Goal: Task Accomplishment & Management: Use online tool/utility

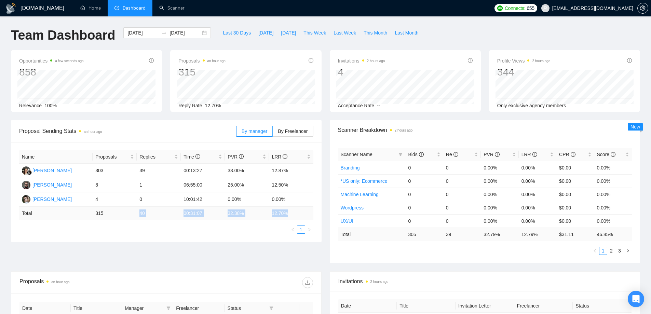
drag, startPoint x: 117, startPoint y: 213, endPoint x: 290, endPoint y: 218, distance: 173.7
click at [290, 218] on tr "Total 315 40 00:31:07 32.38 % 12.70 %" at bounding box center [166, 213] width 294 height 13
click at [219, 230] on ul "1" at bounding box center [166, 230] width 294 height 8
drag, startPoint x: 151, startPoint y: 188, endPoint x: 291, endPoint y: 187, distance: 140.2
click at [291, 187] on tr "[PERSON_NAME] 8 1 06:55:00 25.00% 12.50%" at bounding box center [166, 185] width 294 height 14
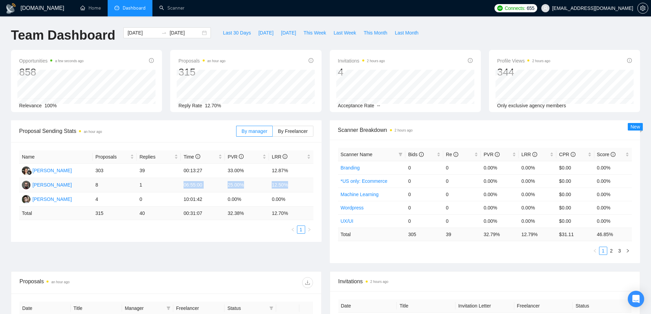
click at [252, 185] on td "25.00%" at bounding box center [247, 185] width 44 height 14
drag, startPoint x: 185, startPoint y: 171, endPoint x: 313, endPoint y: 175, distance: 127.6
click at [313, 175] on tr "[PERSON_NAME] 303 39 00:13:27 33.00% 12.87%" at bounding box center [166, 171] width 294 height 14
click at [269, 183] on td "12.50%" at bounding box center [291, 185] width 44 height 14
click at [292, 136] on label "By Freelancer" at bounding box center [293, 131] width 40 height 11
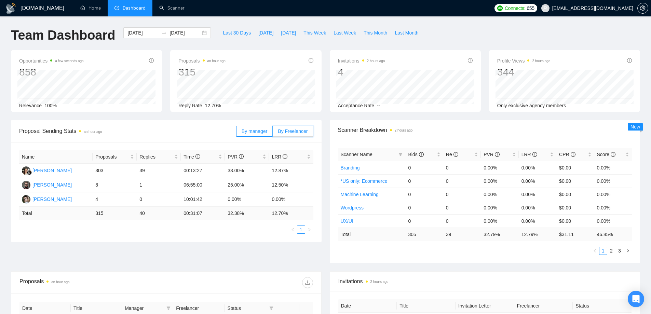
click at [273, 133] on input "By Freelancer" at bounding box center [273, 133] width 0 height 0
click at [255, 131] on span "By manager" at bounding box center [255, 131] width 26 height 5
click at [237, 133] on input "By manager" at bounding box center [237, 133] width 0 height 0
click at [183, 7] on link "Scanner" at bounding box center [171, 8] width 25 height 6
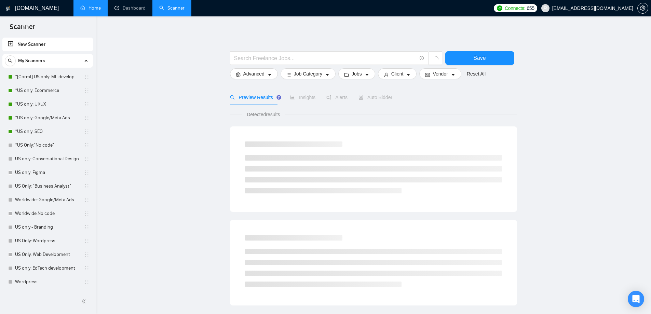
click at [83, 6] on link "Home" at bounding box center [90, 8] width 21 height 6
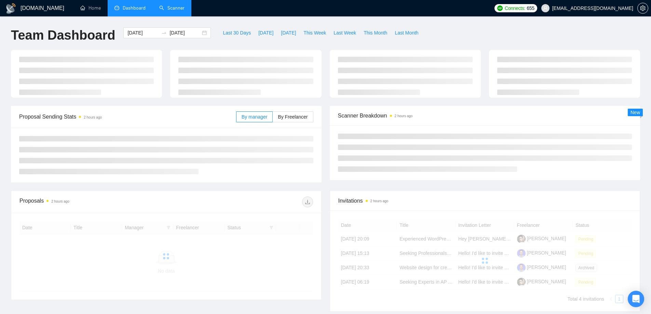
click at [176, 7] on link "Scanner" at bounding box center [171, 8] width 25 height 6
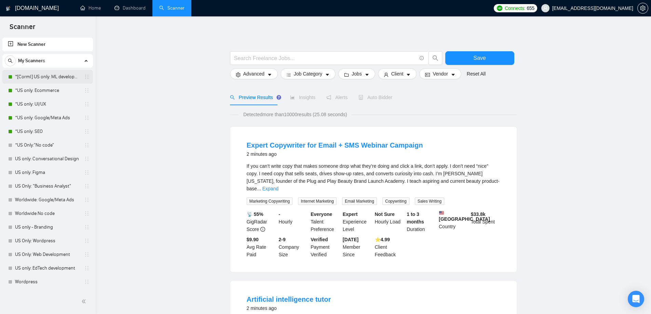
click at [51, 78] on link "*[Corml] US only: ML development" at bounding box center [47, 77] width 65 height 14
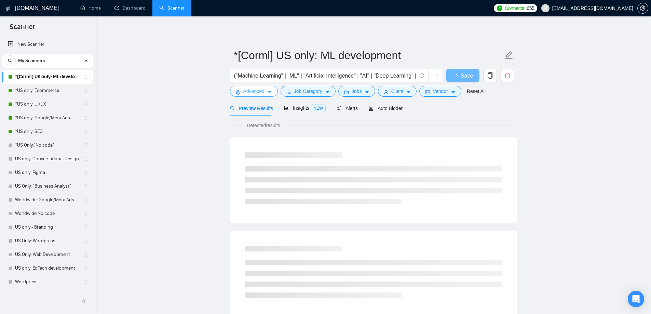
click at [262, 93] on span "Advanced" at bounding box center [253, 92] width 21 height 8
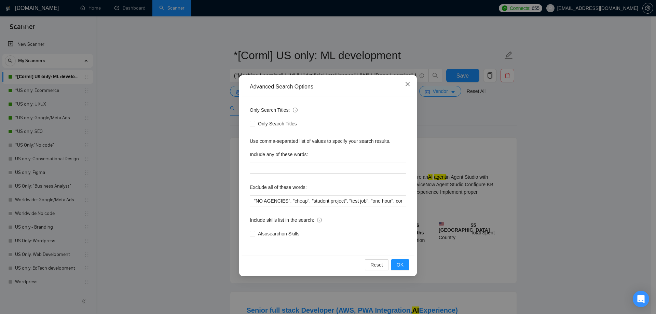
click at [408, 84] on icon "close" at bounding box center [408, 84] width 4 height 4
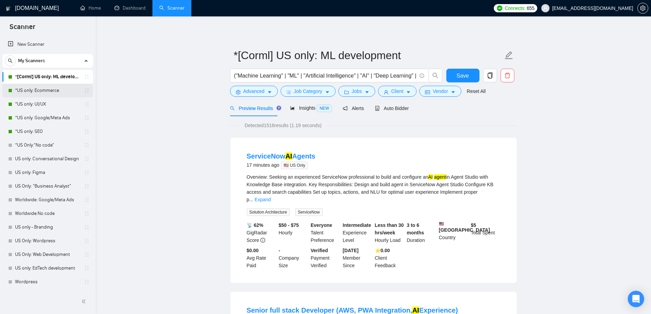
click at [52, 89] on link "*US only: Ecommerce" at bounding box center [47, 91] width 65 height 14
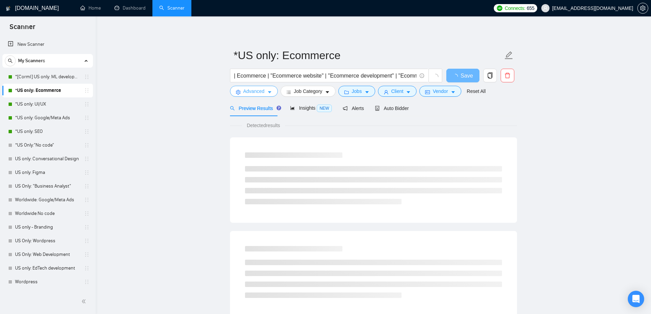
click at [265, 93] on button "Advanced" at bounding box center [254, 91] width 48 height 11
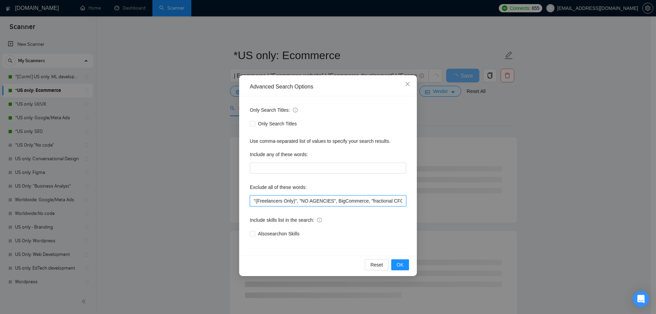
click at [254, 201] on input ""(Freelancers Only)", "NO AGENCIES", BigCommerce, "fractional CFO", "cheap", "s…" at bounding box center [328, 201] width 157 height 11
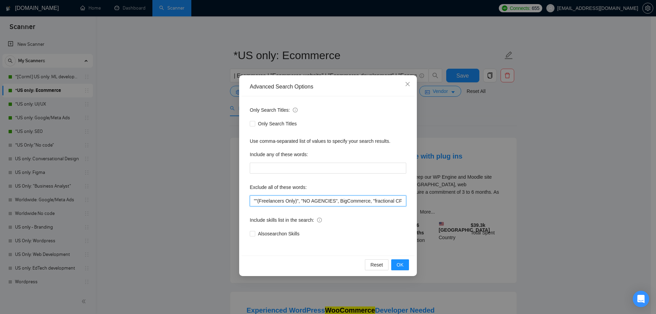
paste input "Stock Photos"
click at [277, 202] on input ""Stock Photos", "(Freelancers Only)", "NO AGENCIES", BigCommerce, "fractional C…" at bounding box center [328, 201] width 157 height 11
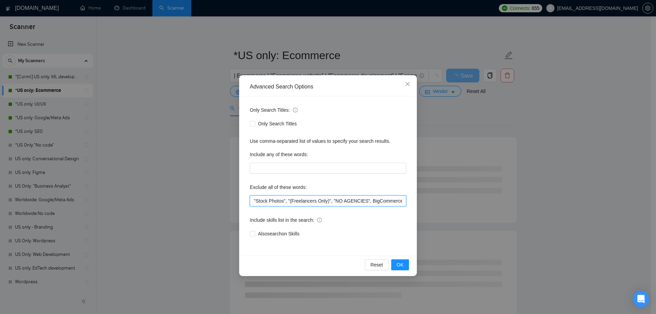
click at [254, 199] on input ""Stock Photos", "(Freelancers Only)", "NO AGENCIES", BigCommerce, "fractional C…" at bounding box center [328, 201] width 157 height 11
paste input "Photos"
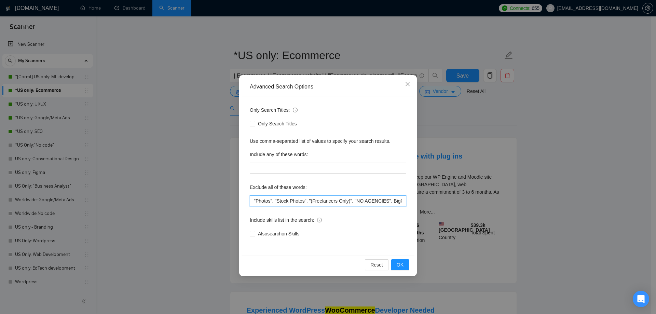
type input ""Photos", "Stock Photos", "(Freelancers Only)", "NO AGENCIES", BigCommerce, "fr…"
click at [362, 213] on div "Only Search Titles: Only Search Titles Use comma-separated list of values to sp…" at bounding box center [328, 175] width 173 height 159
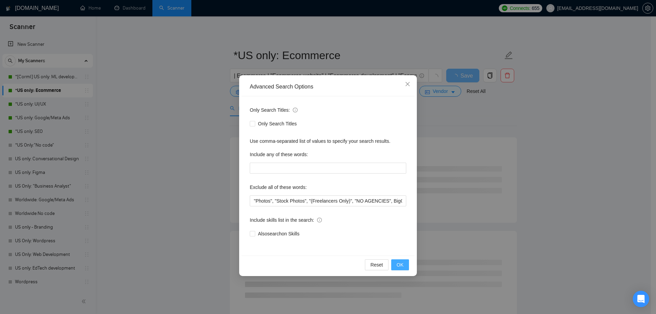
click at [400, 264] on span "OK" at bounding box center [400, 265] width 7 height 8
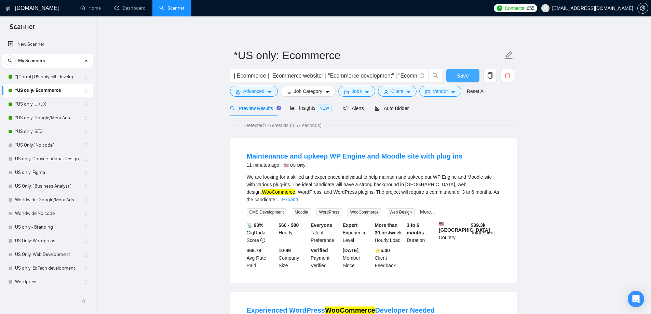
click at [465, 74] on span "Save" at bounding box center [463, 75] width 12 height 9
